Goal: Communication & Community: Answer question/provide support

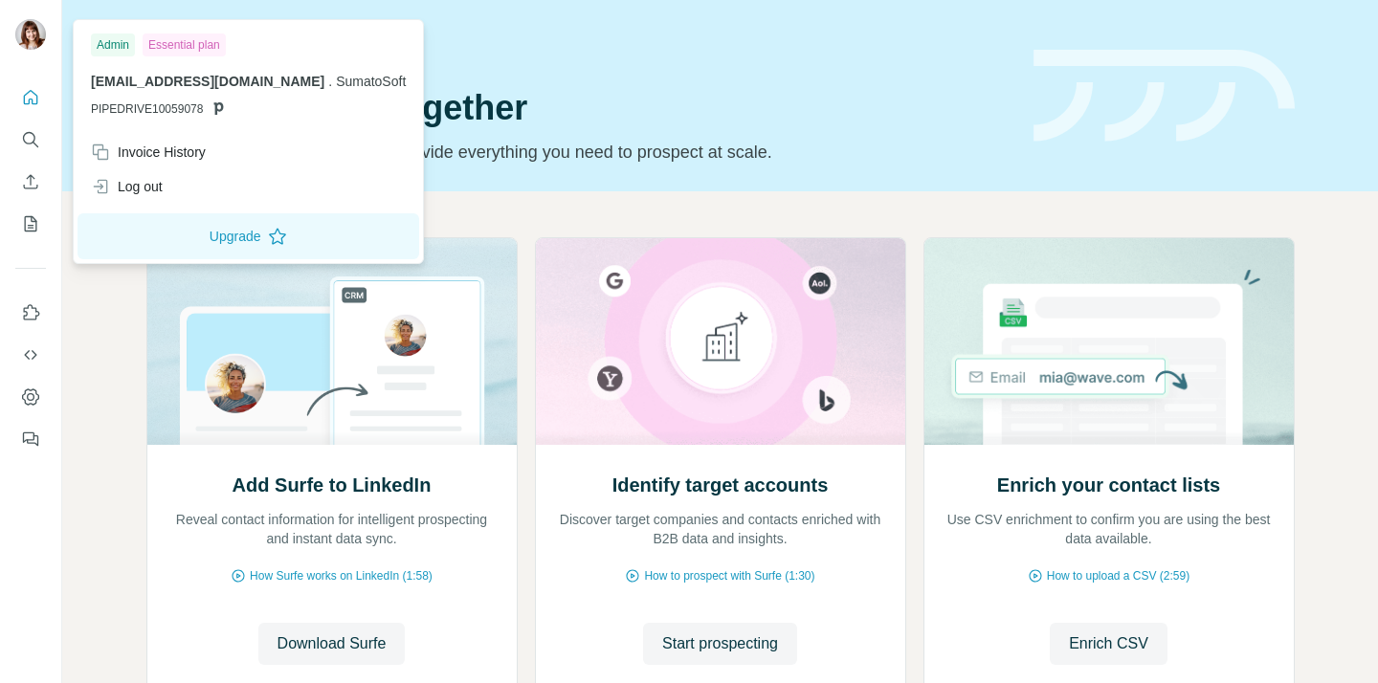
click at [37, 44] on img at bounding box center [30, 34] width 31 height 31
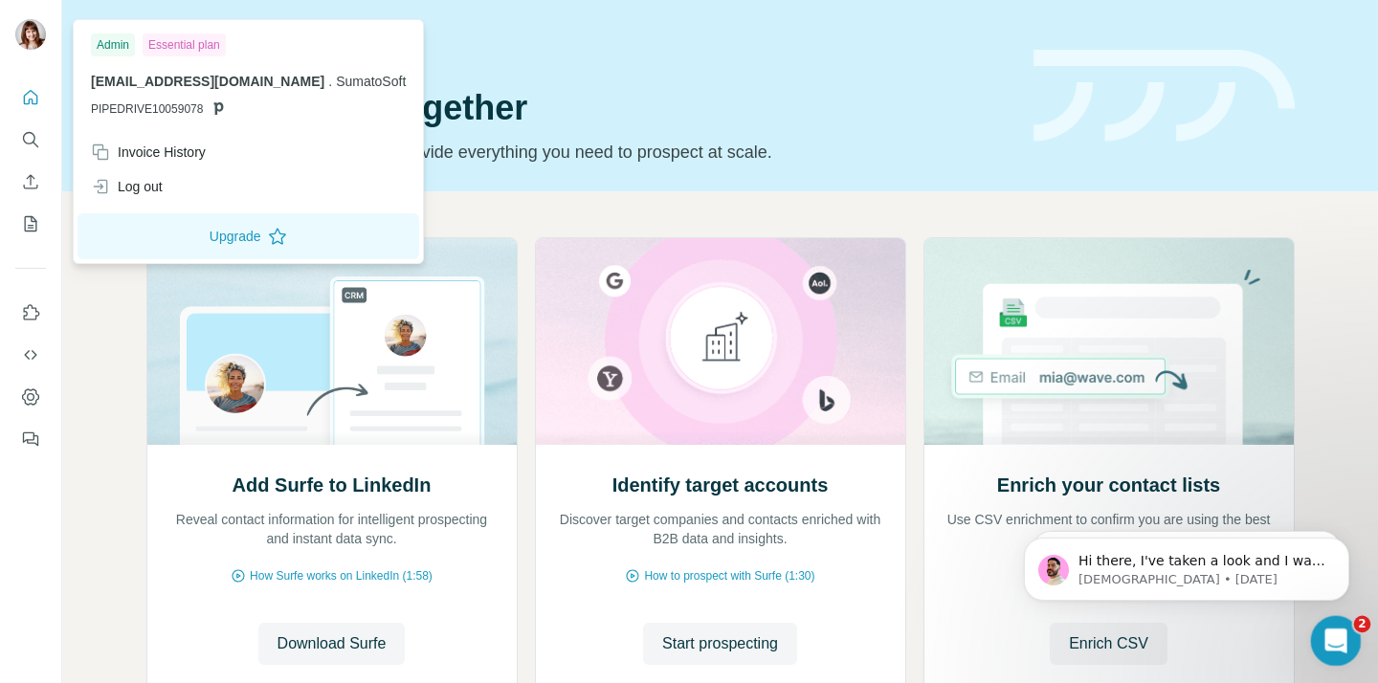
click at [1337, 625] on div "Open Intercom Messenger" at bounding box center [1332, 637] width 63 height 63
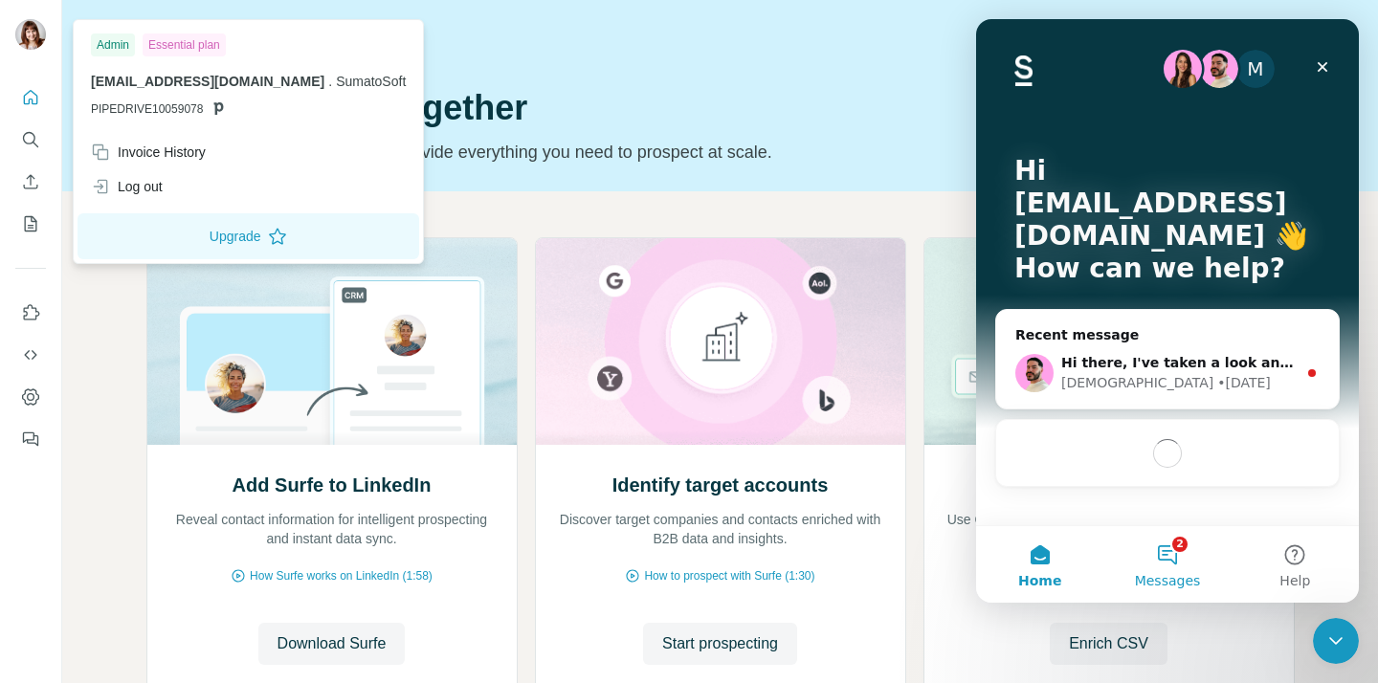
click at [1177, 564] on button "2 Messages" at bounding box center [1166, 564] width 127 height 77
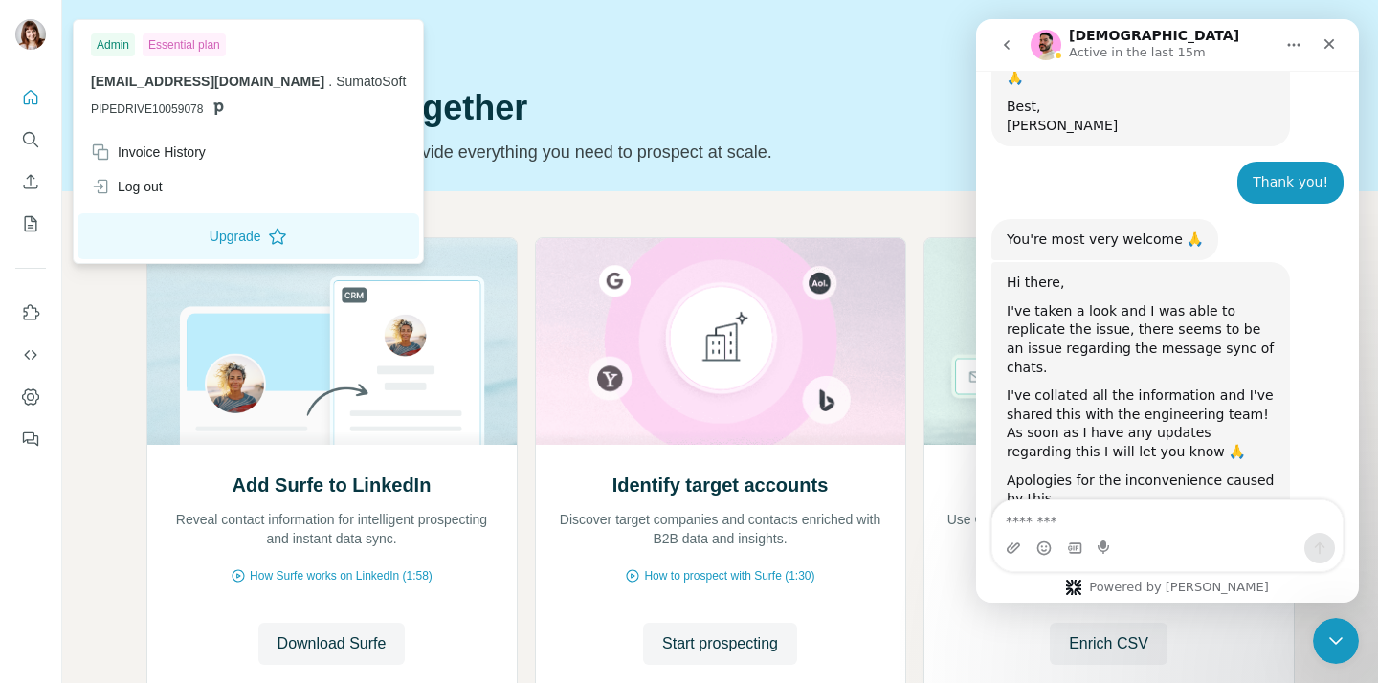
scroll to position [1551, 0]
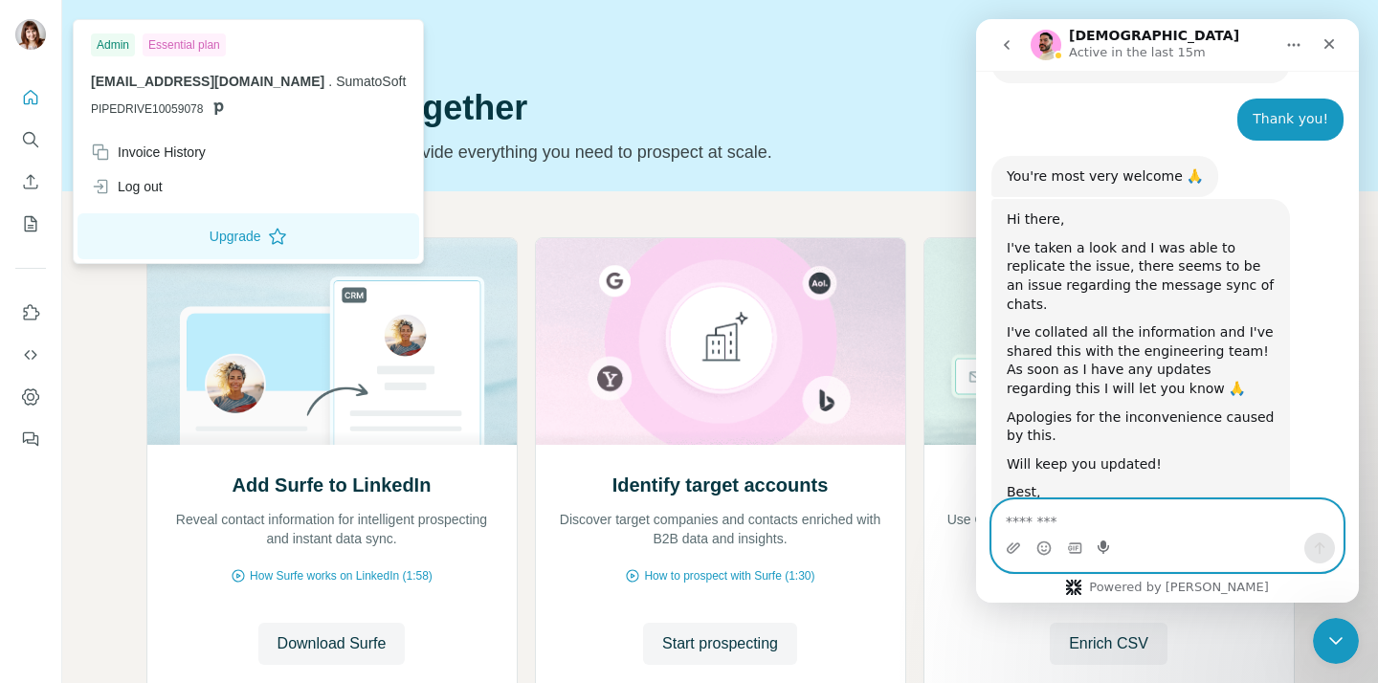
click at [1097, 542] on icon "Start recording" at bounding box center [1104, 547] width 15 height 15
click at [1044, 512] on textarea "Message…" at bounding box center [1167, 516] width 350 height 33
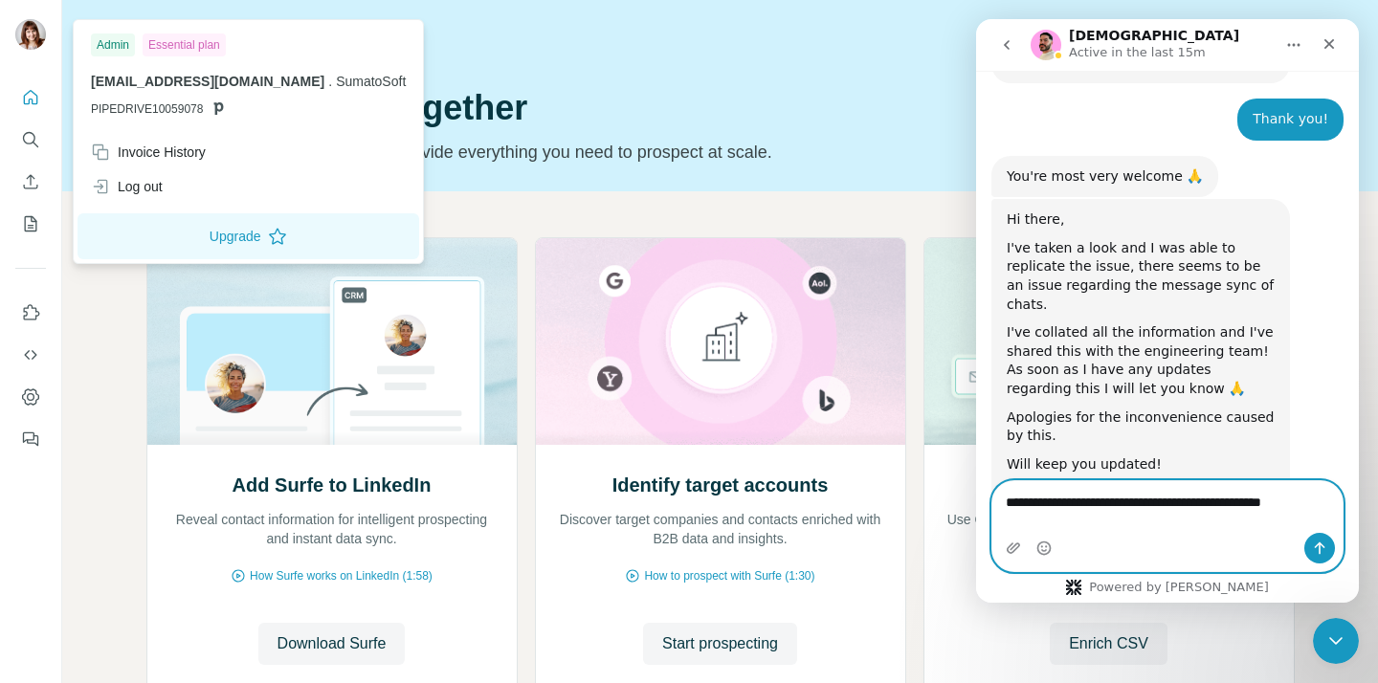
scroll to position [1570, 0]
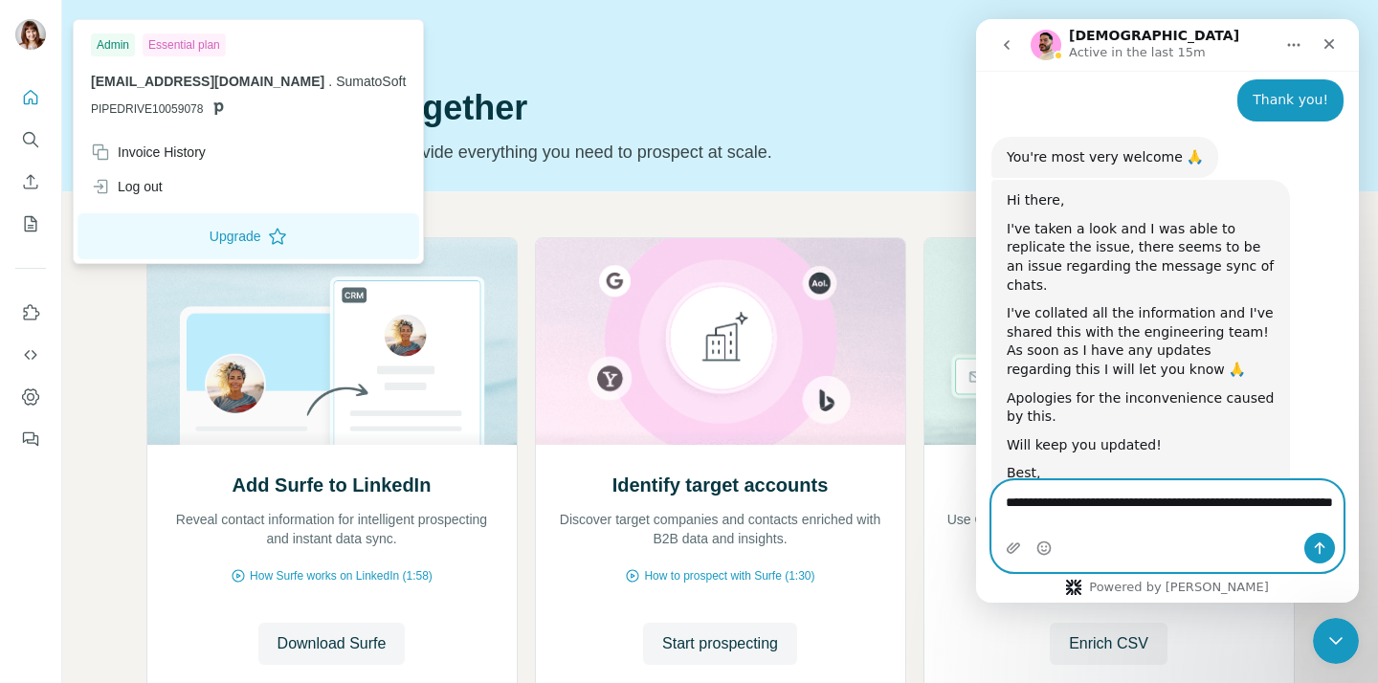
type textarea "**********"
click at [1316, 558] on button "Send a message…" at bounding box center [1319, 548] width 31 height 31
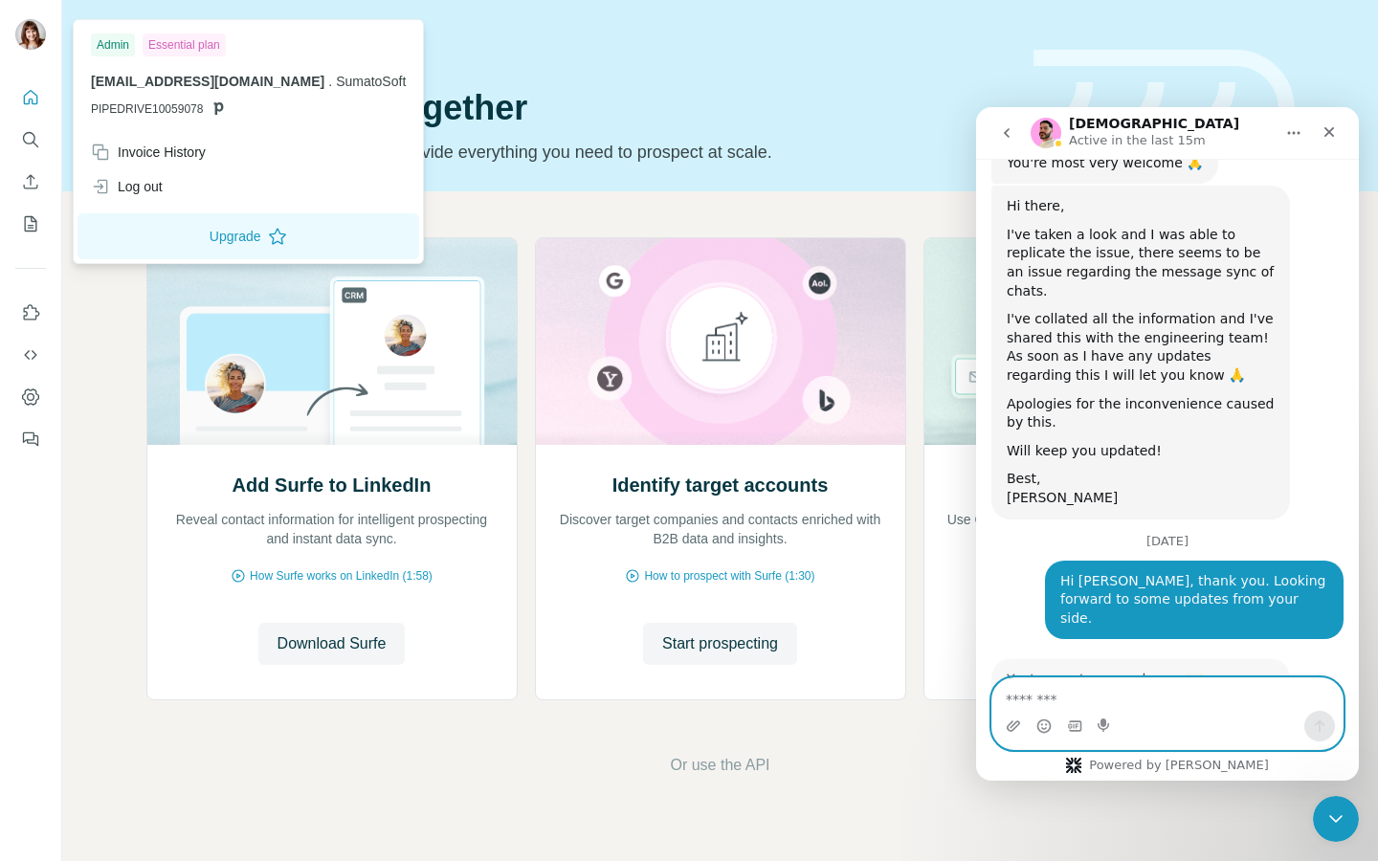
scroll to position [1648, 0]
